Goal: Check status: Check status

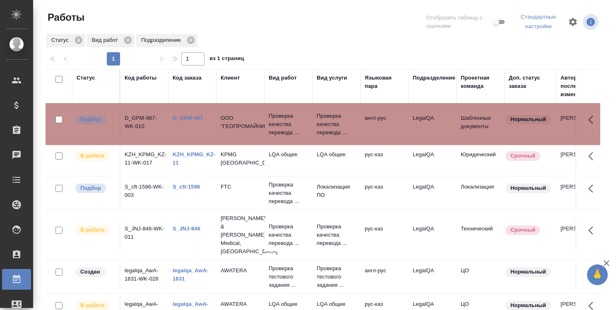
click at [198, 116] on link "D_GPM-987" at bounding box center [188, 118] width 31 height 6
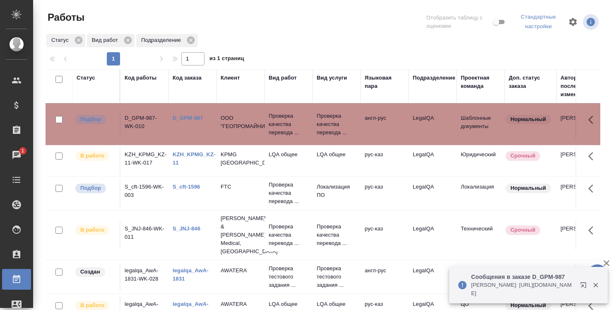
click at [585, 282] on icon "button" at bounding box center [583, 284] width 5 height 5
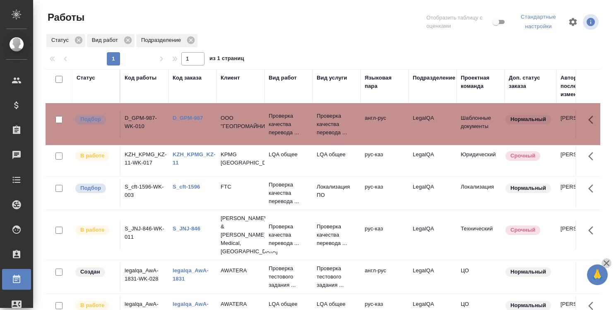
click at [608, 263] on icon "button" at bounding box center [607, 263] width 10 height 10
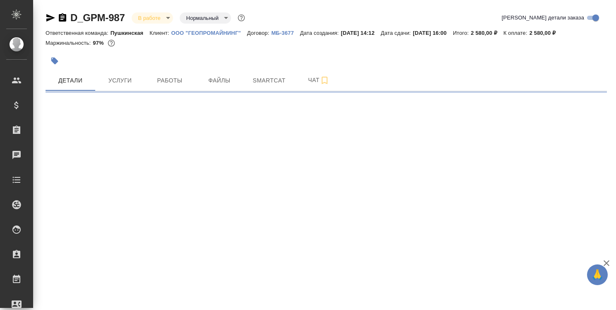
select select "RU"
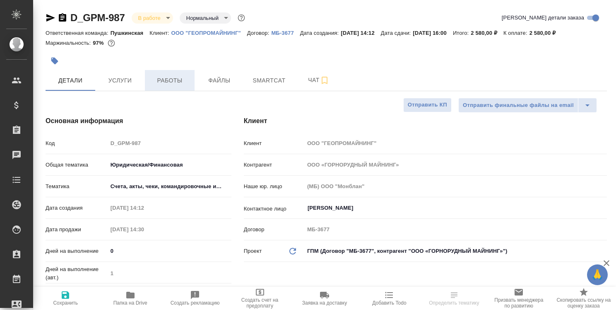
type textarea "x"
type input "[PERSON_NAME]"
type textarea "x"
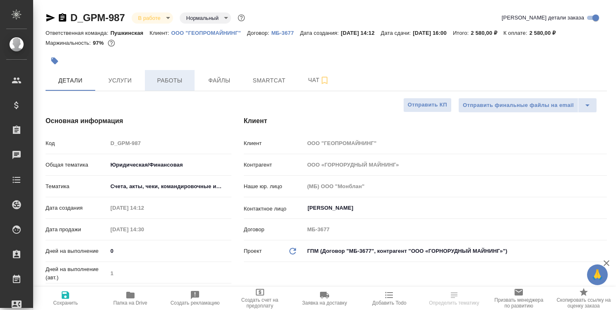
type textarea "x"
click at [177, 83] on span "Работы" at bounding box center [170, 80] width 40 height 10
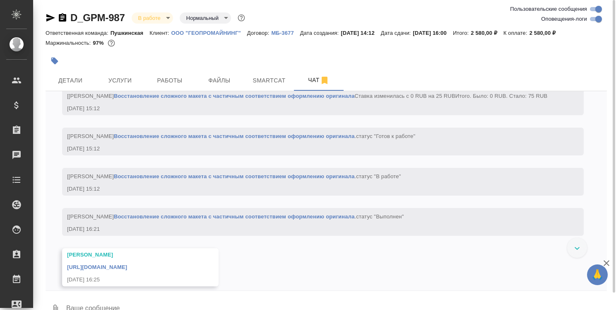
scroll to position [2409, 0]
